Goal: Information Seeking & Learning: Check status

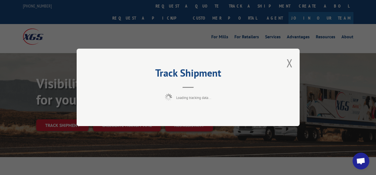
scroll to position [28, 0]
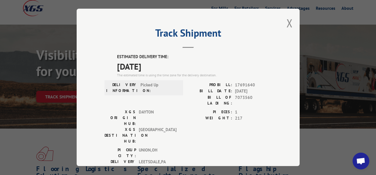
drag, startPoint x: 286, startPoint y: 22, endPoint x: 259, endPoint y: 35, distance: 29.7
click at [287, 22] on button "Close modal" at bounding box center [290, 23] width 6 height 15
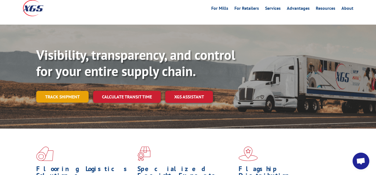
click at [54, 91] on link "Track shipment" at bounding box center [62, 97] width 52 height 12
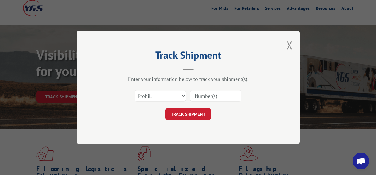
scroll to position [0, 0]
click at [135, 90] on select "Select category... Probill BOL PO" at bounding box center [160, 96] width 51 height 12
select select "bol"
click option "BOL" at bounding box center [0, 0] width 0 height 0
drag, startPoint x: 202, startPoint y: 95, endPoint x: 206, endPoint y: 52, distance: 42.9
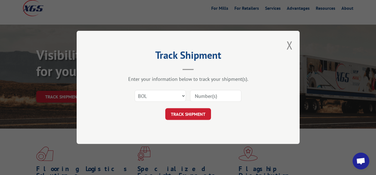
click at [202, 93] on input at bounding box center [215, 96] width 51 height 12
type input "7073738"
click button "TRACK SHIPMENT" at bounding box center [188, 114] width 46 height 12
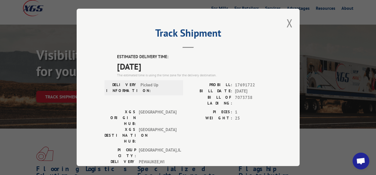
drag, startPoint x: 285, startPoint y: 22, endPoint x: 279, endPoint y: 26, distance: 7.5
click at [287, 23] on button "Close modal" at bounding box center [290, 23] width 6 height 15
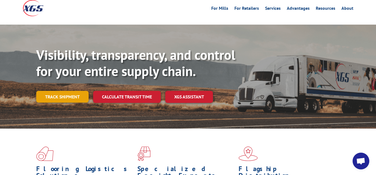
click at [72, 91] on link "Track shipment" at bounding box center [62, 97] width 52 height 12
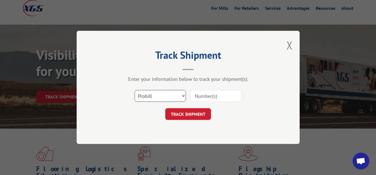
click at [135, 90] on select "Select category... Probill BOL PO" at bounding box center [160, 96] width 51 height 12
select select "bol"
click option "BOL" at bounding box center [0, 0] width 0 height 0
click at [211, 90] on input at bounding box center [215, 96] width 51 height 12
type input "7073737"
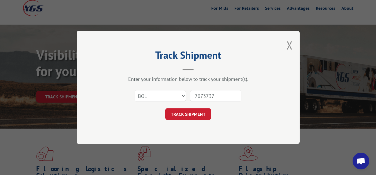
click button "TRACK SHIPMENT" at bounding box center [188, 114] width 46 height 12
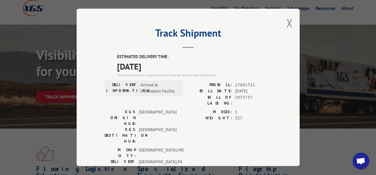
click at [287, 20] on button "Close modal" at bounding box center [290, 23] width 6 height 15
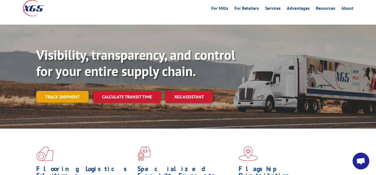
click at [54, 91] on link "Track shipment" at bounding box center [62, 97] width 52 height 12
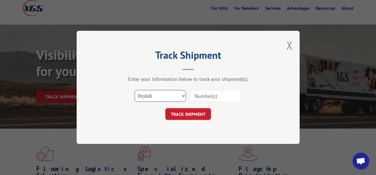
click at [135, 90] on select "Select category... Probill BOL PO" at bounding box center [160, 96] width 51 height 12
select select "bol"
click option "BOL" at bounding box center [0, 0] width 0 height 0
drag, startPoint x: 197, startPoint y: 95, endPoint x: 199, endPoint y: 71, distance: 24.4
click at [197, 94] on input at bounding box center [215, 96] width 51 height 12
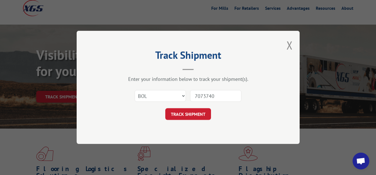
type input "7073740"
click button "TRACK SHIPMENT" at bounding box center [188, 114] width 46 height 12
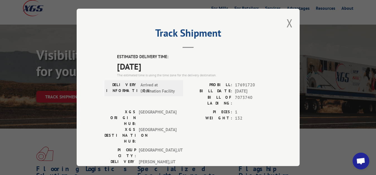
drag, startPoint x: 286, startPoint y: 23, endPoint x: 245, endPoint y: 39, distance: 44.1
click at [287, 23] on button "Close modal" at bounding box center [290, 23] width 6 height 15
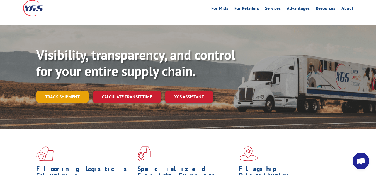
click at [49, 91] on link "Track shipment" at bounding box center [62, 97] width 52 height 12
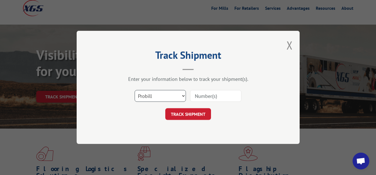
click at [135, 90] on select "Select category... Probill BOL PO" at bounding box center [160, 96] width 51 height 12
select select "bol"
click option "BOL" at bounding box center [0, 0] width 0 height 0
drag, startPoint x: 209, startPoint y: 98, endPoint x: 211, endPoint y: 85, distance: 13.5
click at [209, 96] on input at bounding box center [215, 96] width 51 height 12
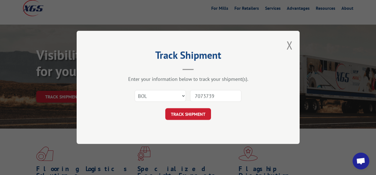
type input "7073739"
click button "TRACK SHIPMENT" at bounding box center [188, 114] width 46 height 12
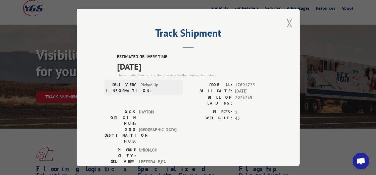
click at [287, 22] on button "Close modal" at bounding box center [290, 23] width 6 height 15
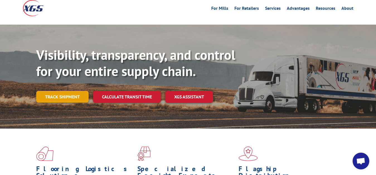
click at [69, 91] on link "Track shipment" at bounding box center [62, 97] width 52 height 12
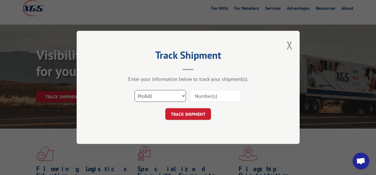
click at [135, 90] on select "Select category... Probill BOL PO" at bounding box center [160, 96] width 51 height 12
select select "bol"
click option "BOL" at bounding box center [0, 0] width 0 height 0
click at [197, 95] on input at bounding box center [215, 96] width 51 height 12
